Goal: Communication & Community: Answer question/provide support

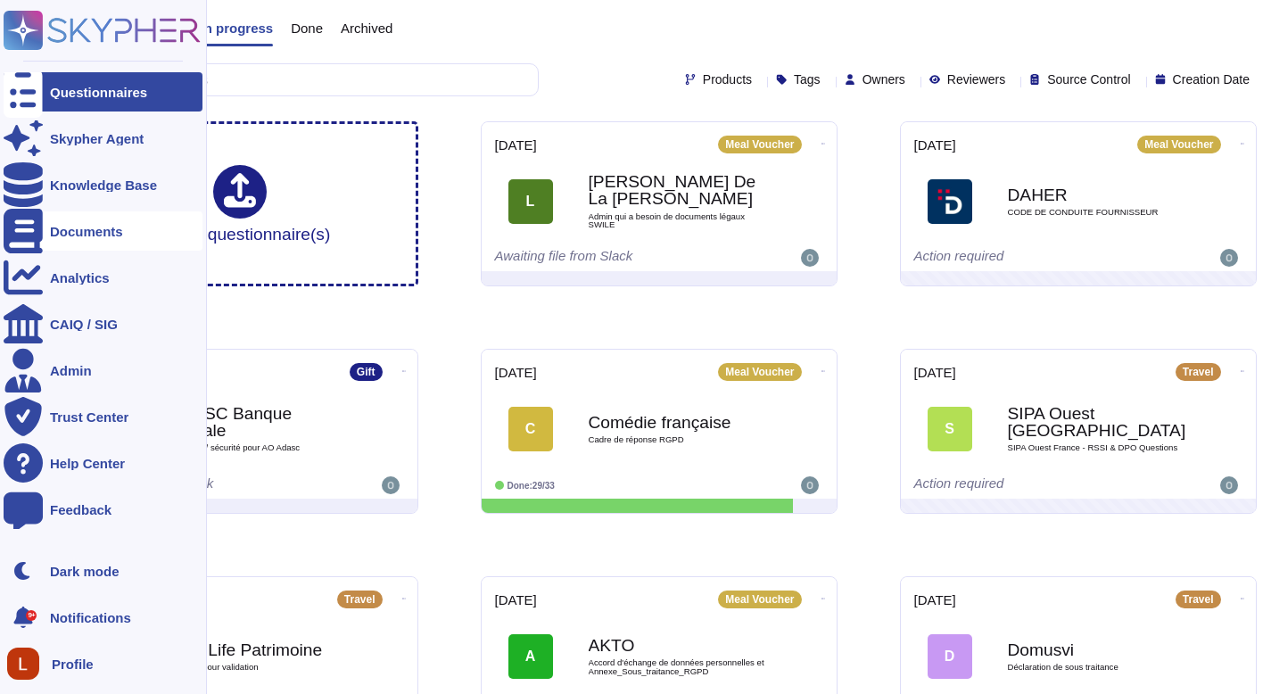
click at [73, 247] on div "Documents" at bounding box center [103, 230] width 199 height 39
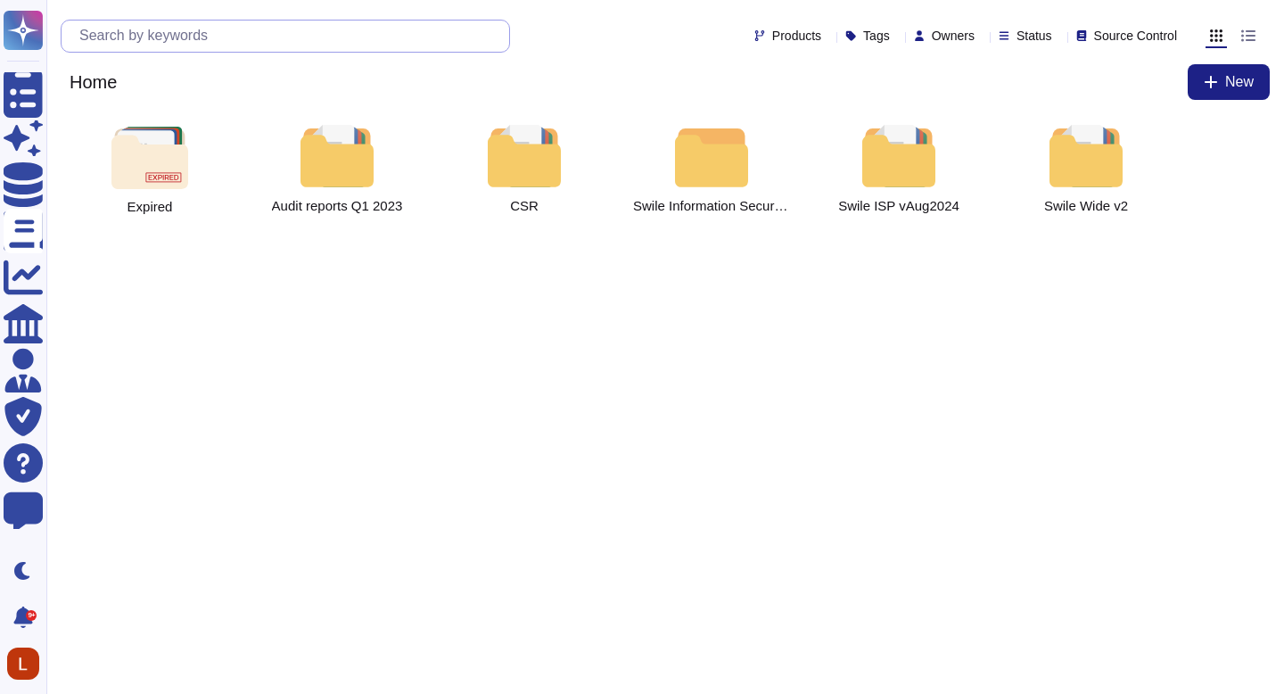
click at [274, 43] on input "text" at bounding box center [289, 36] width 439 height 31
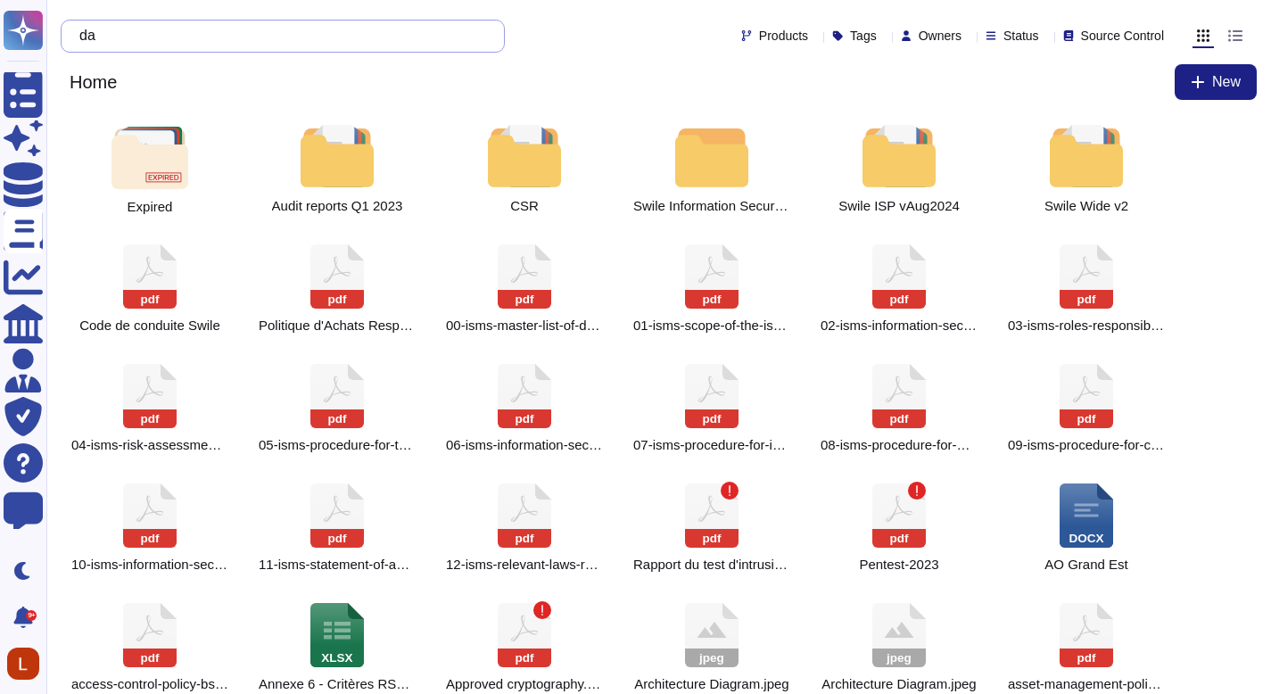
type input "d"
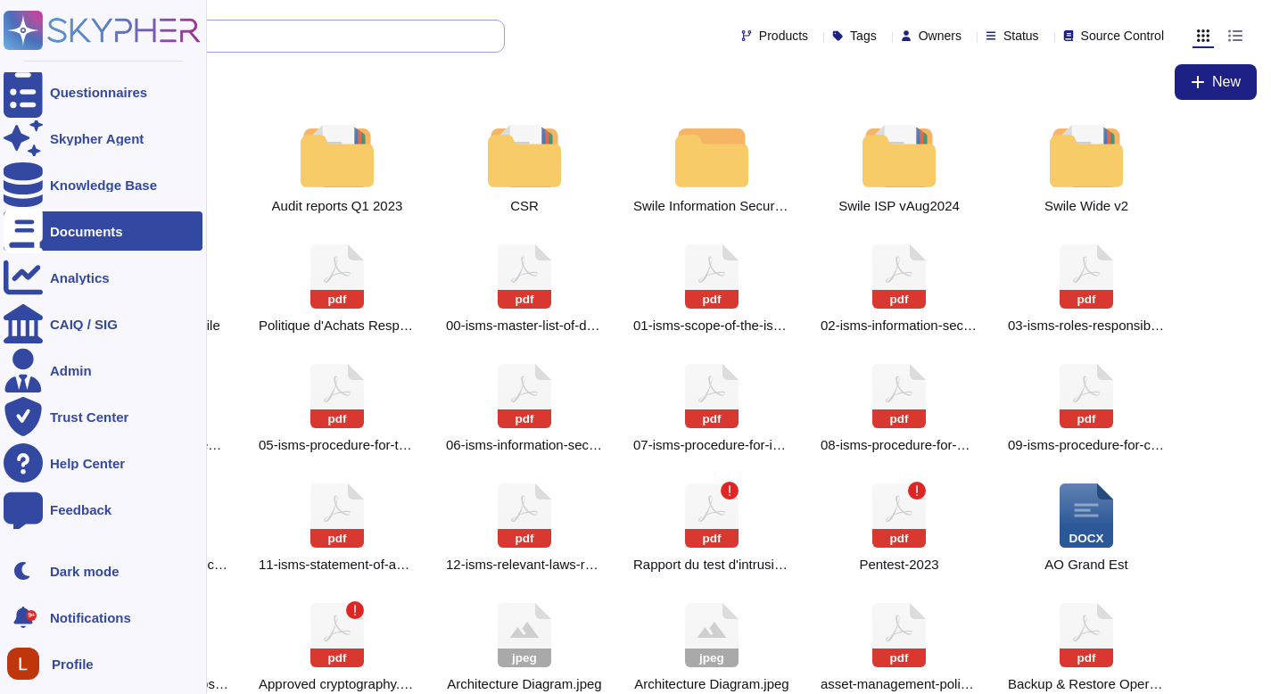
drag, startPoint x: 144, startPoint y: 38, endPoint x: 25, endPoint y: 21, distance: 119.8
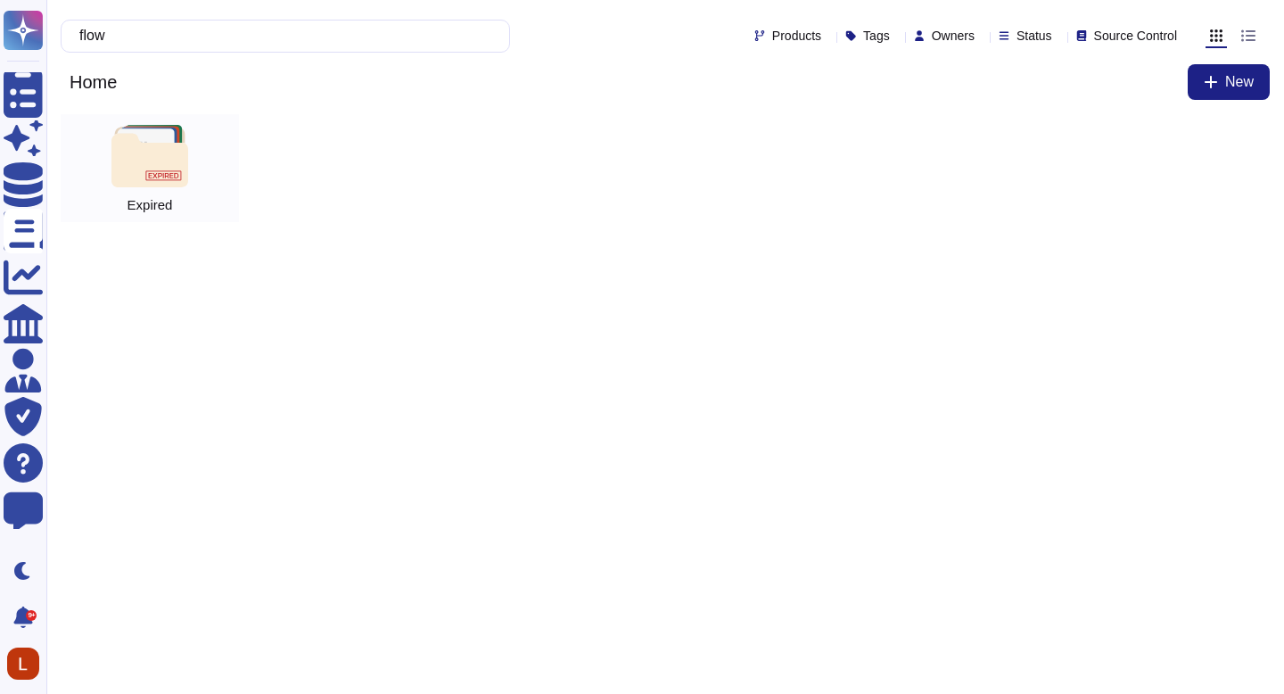
type input "flow"
click at [118, 120] on div "Expired" at bounding box center [150, 168] width 178 height 108
click at [118, 120] on div "Expired" at bounding box center [665, 175] width 1238 height 122
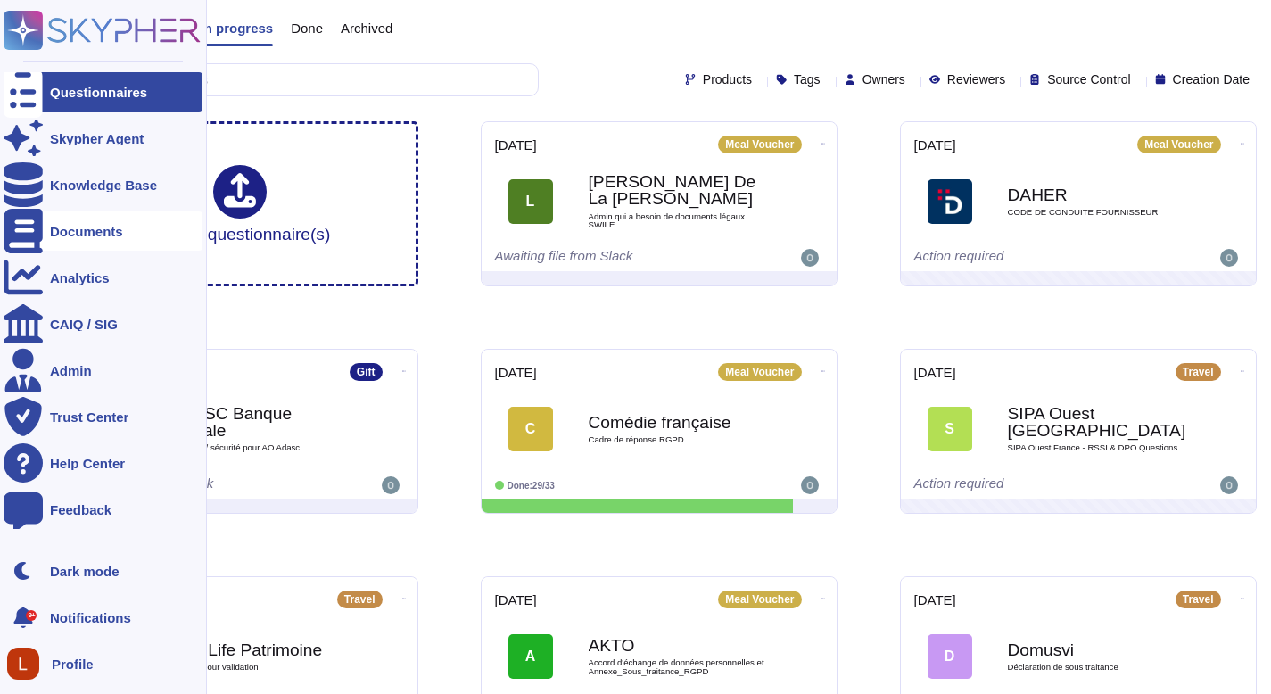
click at [86, 222] on div "Documents" at bounding box center [103, 230] width 199 height 39
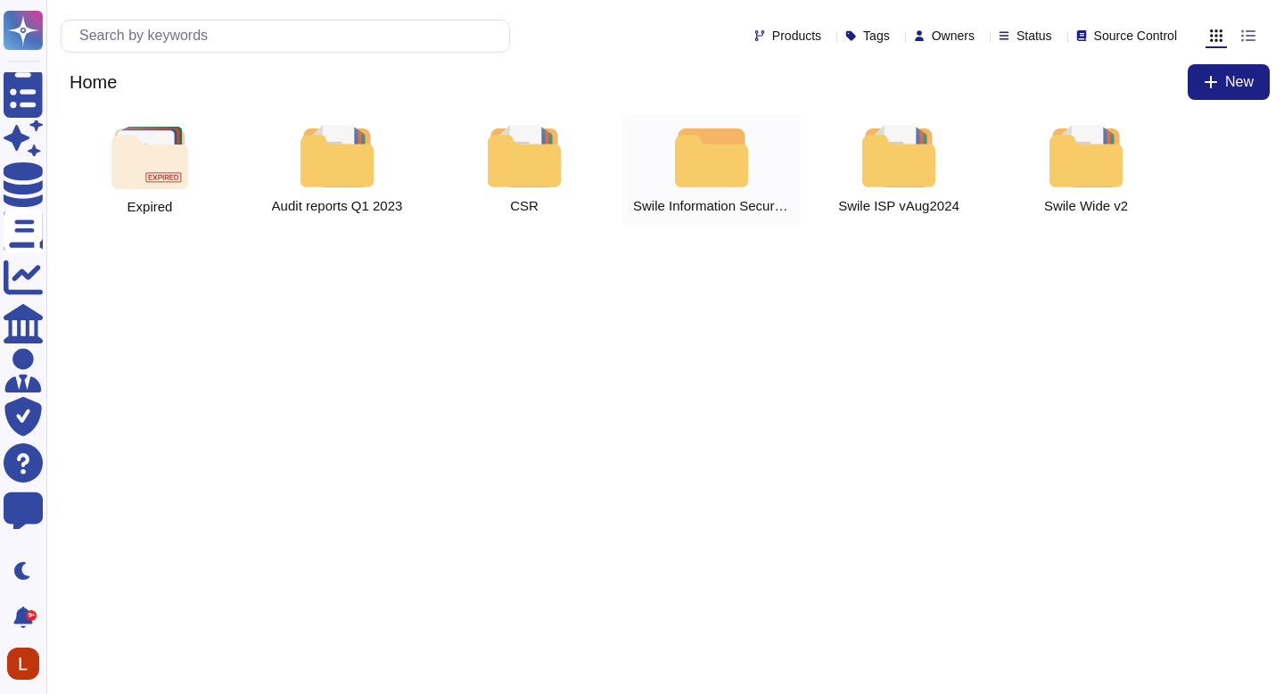
click at [754, 131] on div "Swile Information Security Policy" at bounding box center [711, 169] width 178 height 111
click at [317, 164] on div at bounding box center [337, 156] width 78 height 62
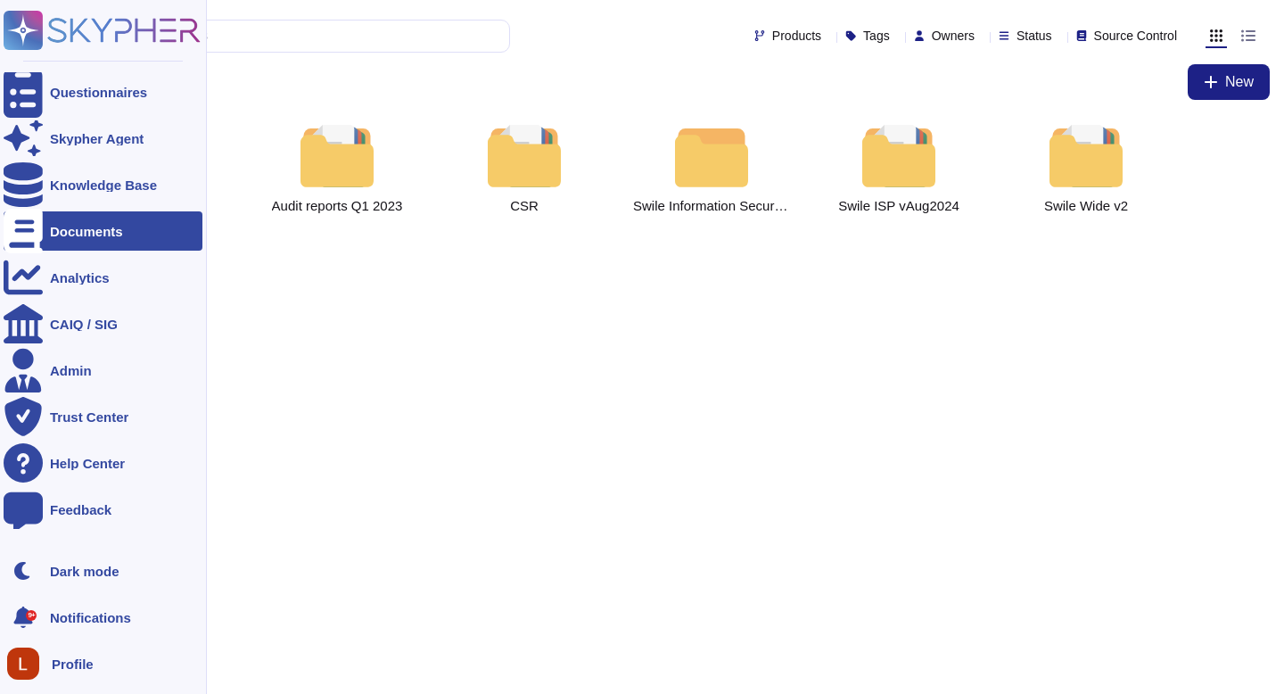
click at [88, 226] on div "Documents" at bounding box center [86, 231] width 73 height 13
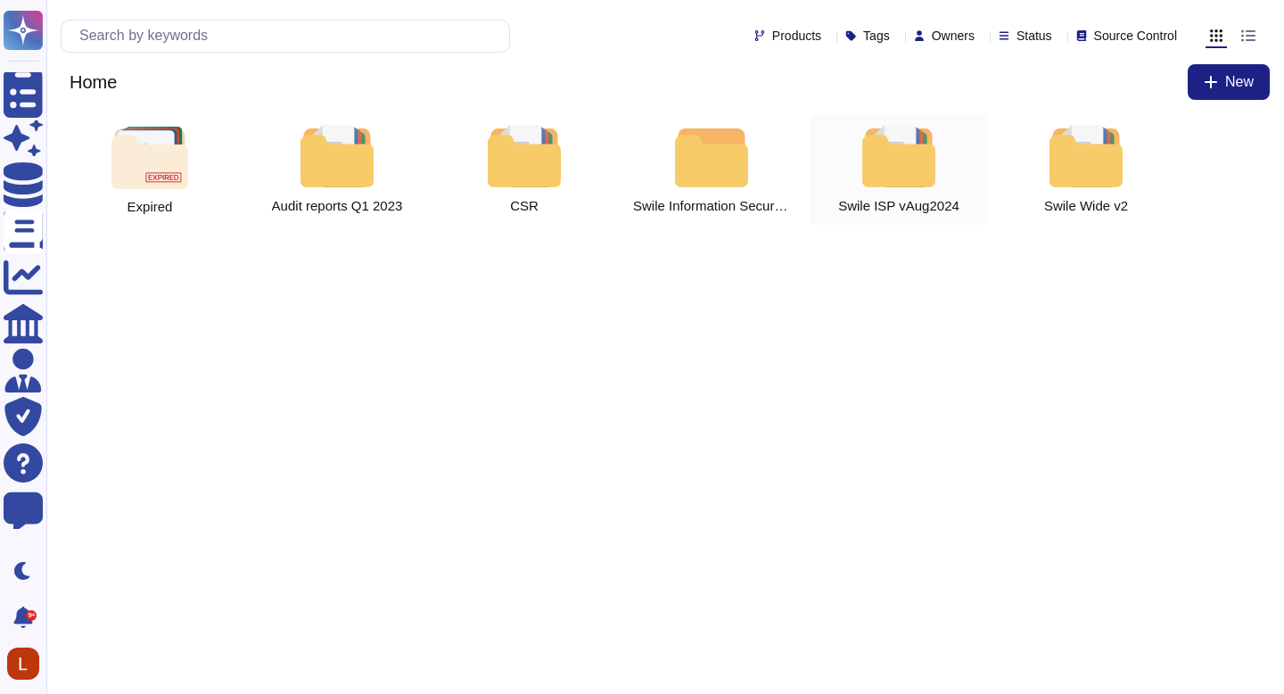
click at [929, 160] on div at bounding box center [899, 156] width 78 height 62
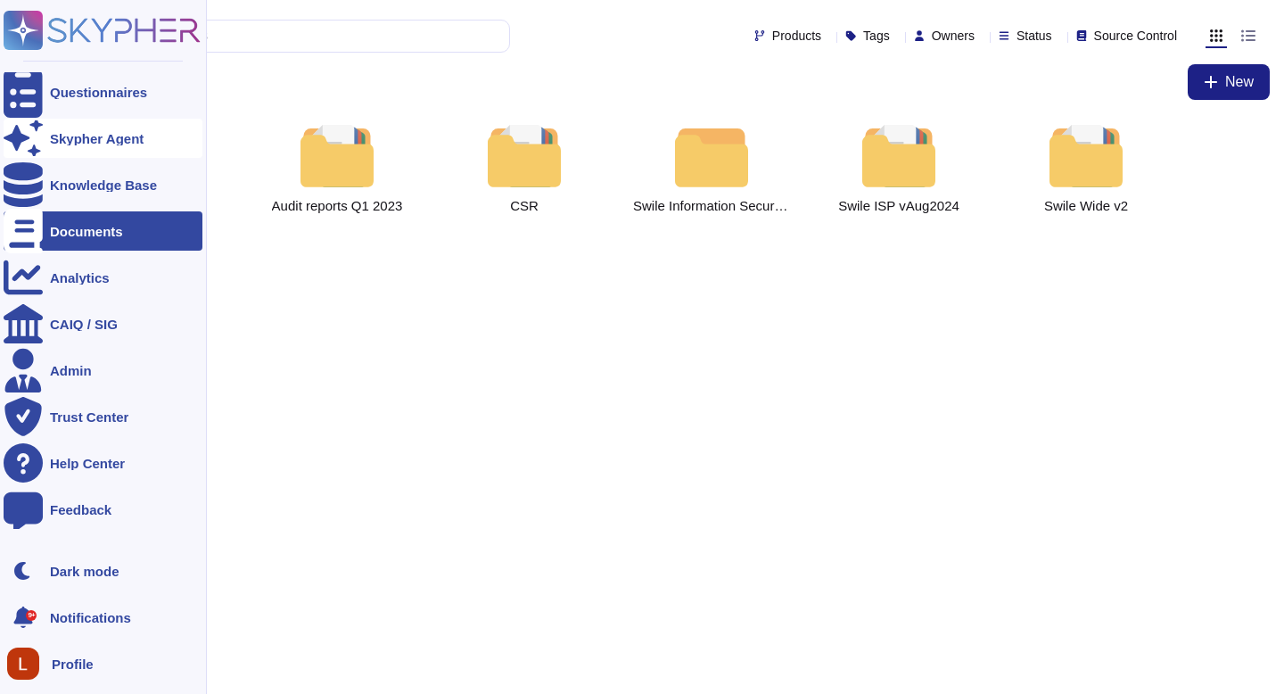
click at [136, 143] on div "Skypher Agent" at bounding box center [97, 138] width 94 height 13
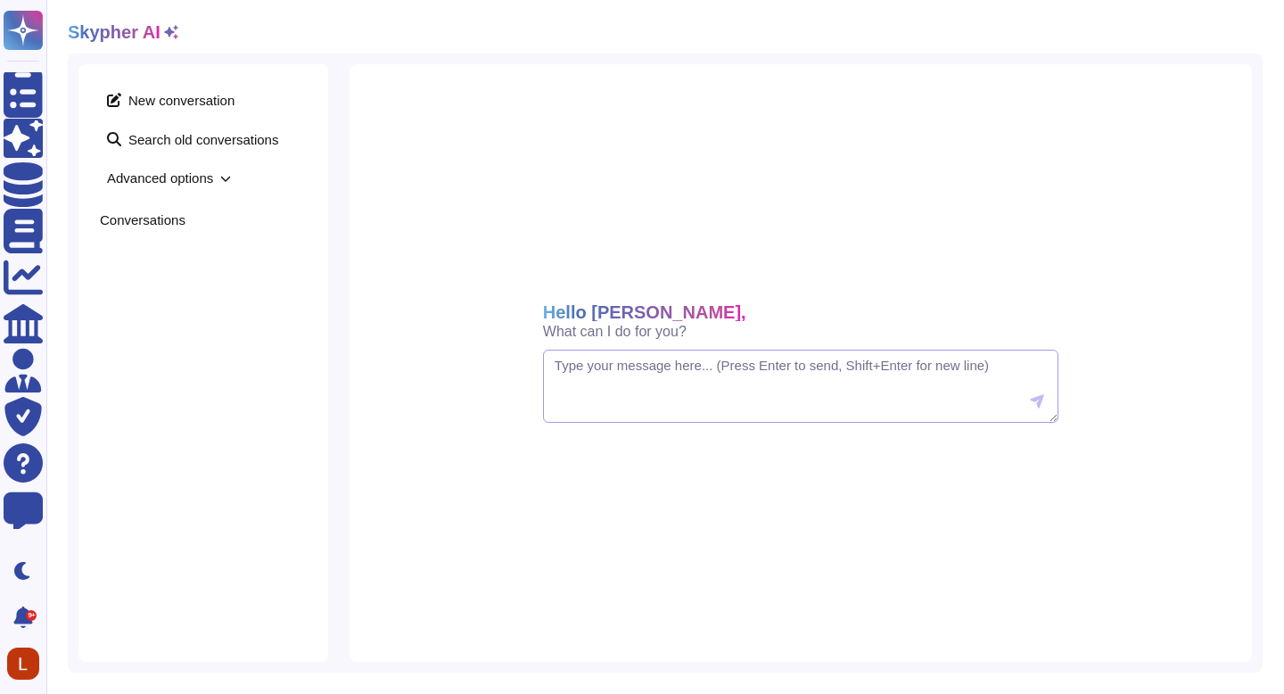
click at [678, 387] on textarea at bounding box center [800, 386] width 515 height 73
type textarea "data flow diagram"
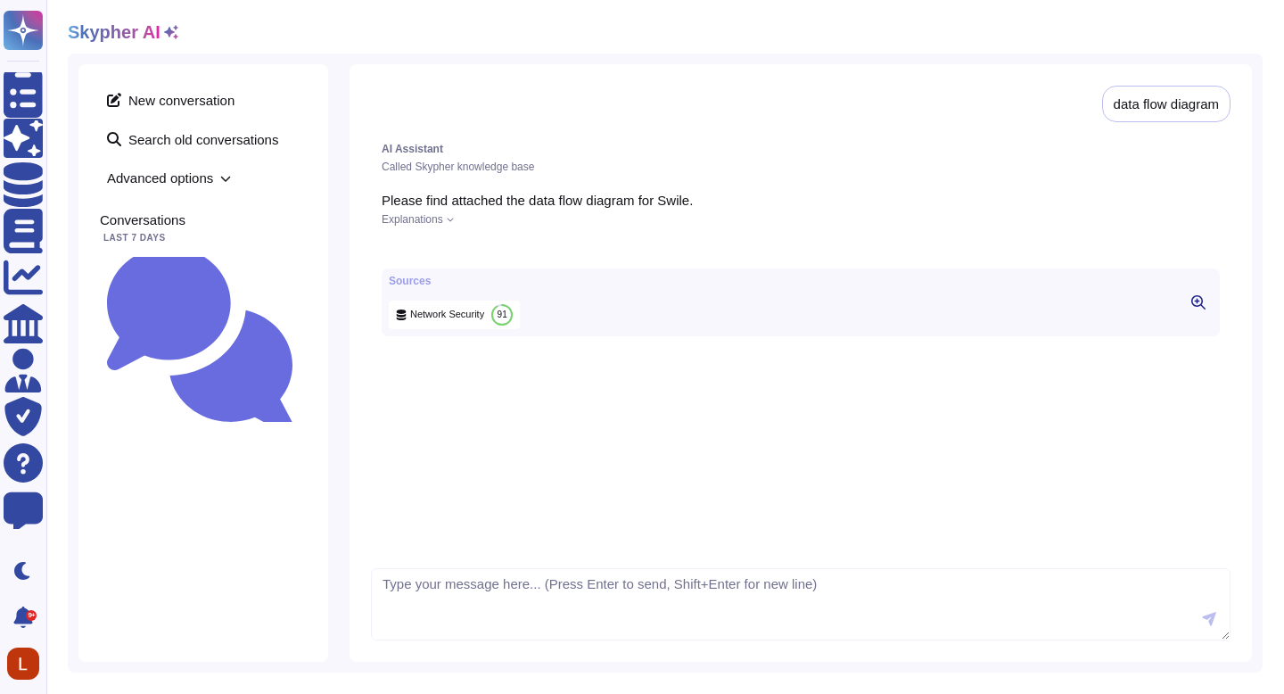
click at [479, 321] on span "Network Security" at bounding box center [447, 314] width 74 height 13
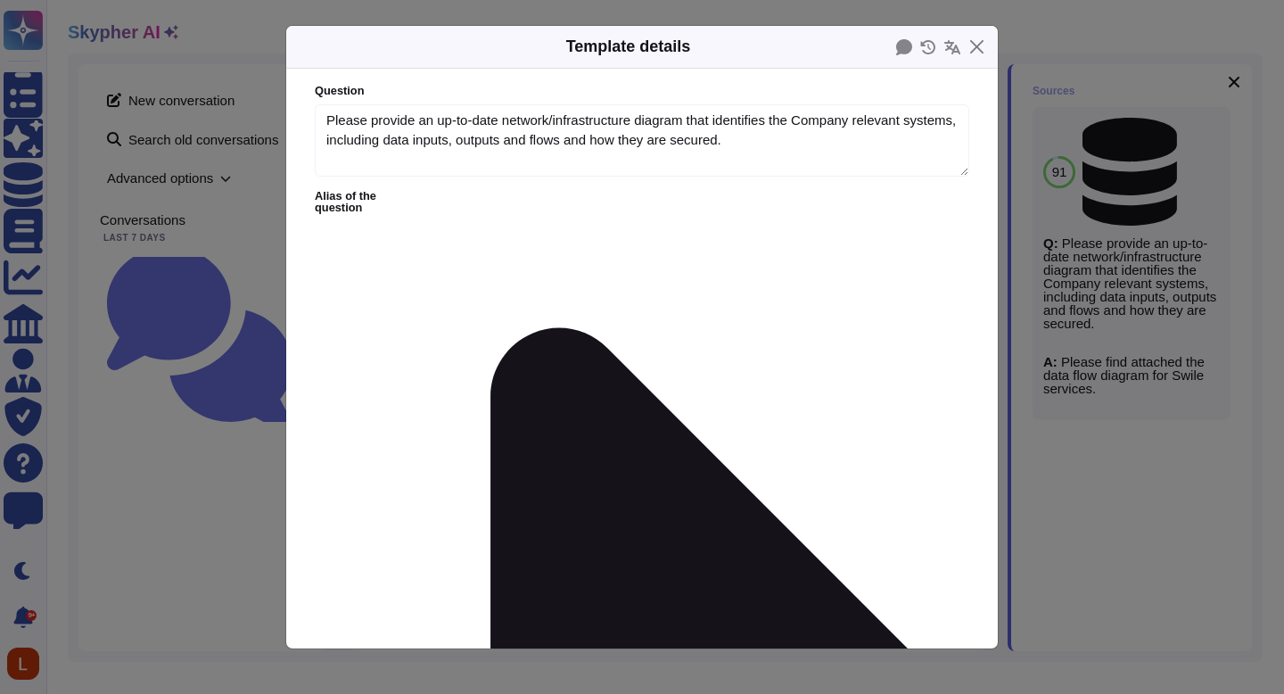
type textarea "Please provide an up-to-date network/infrastructure diagram that identifies the…"
type textarea "Please find attached the data flow diagram for Swile services."
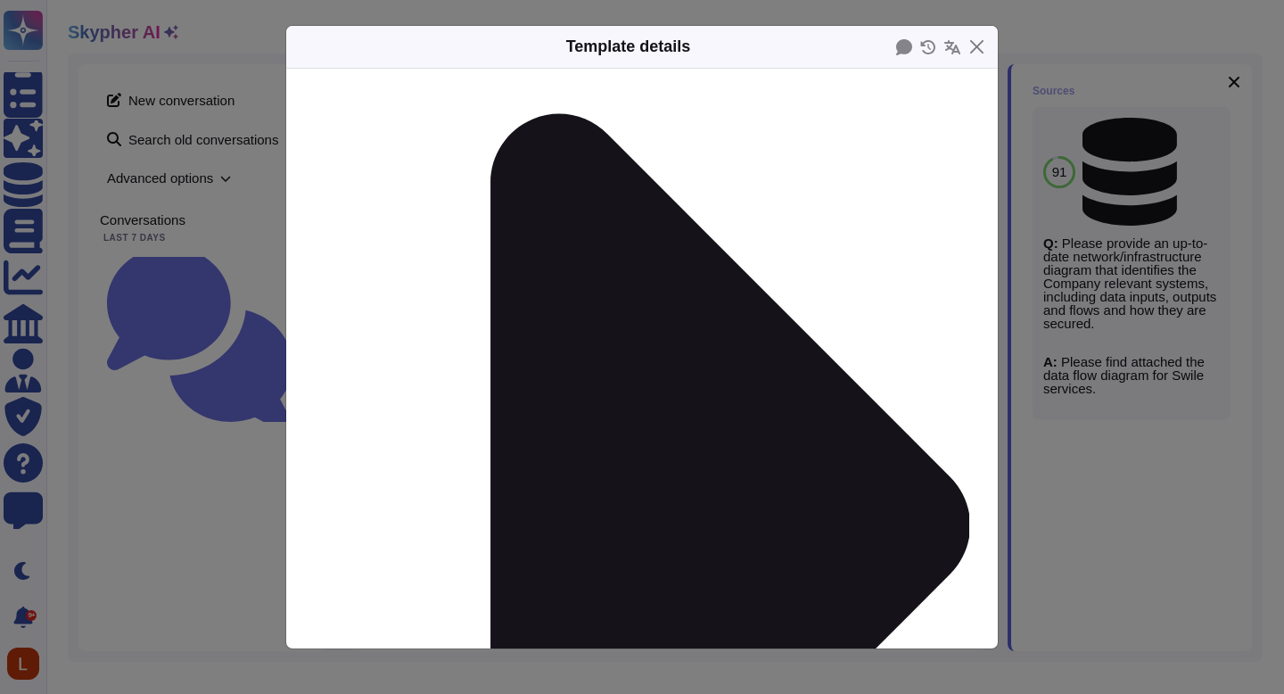
scroll to position [220, 0]
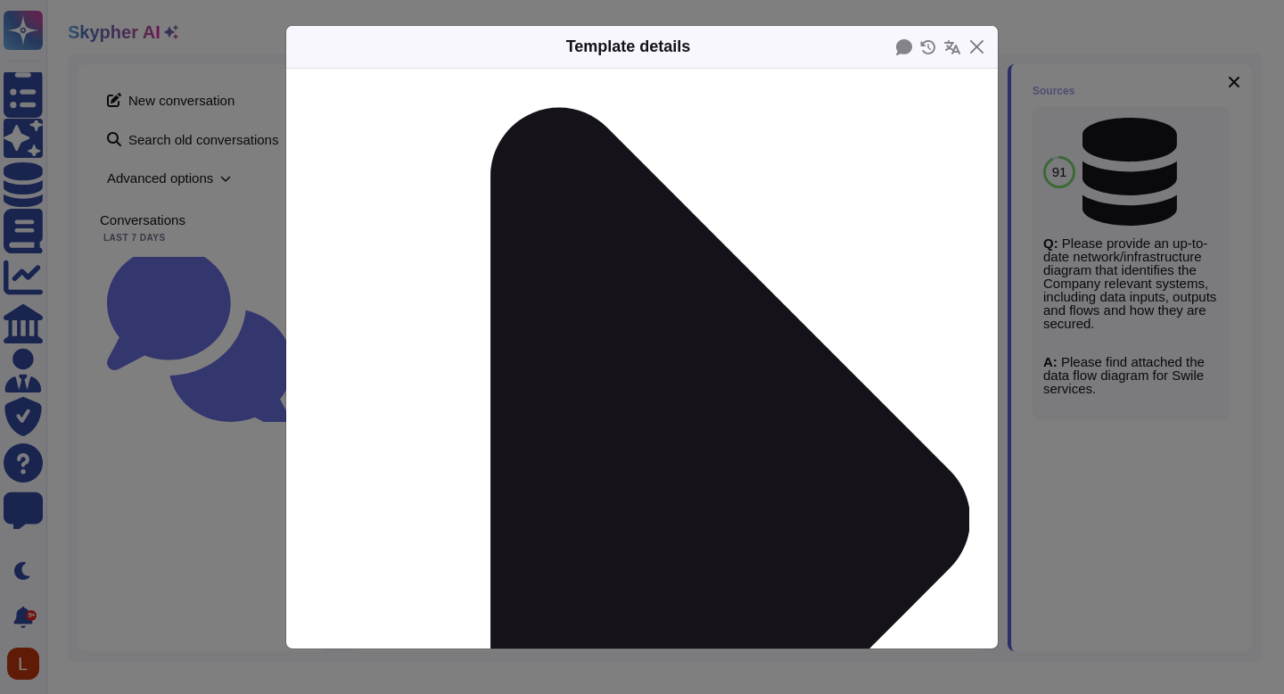
click at [980, 43] on button "Close" at bounding box center [977, 47] width 28 height 28
